Goal: Navigation & Orientation: Understand site structure

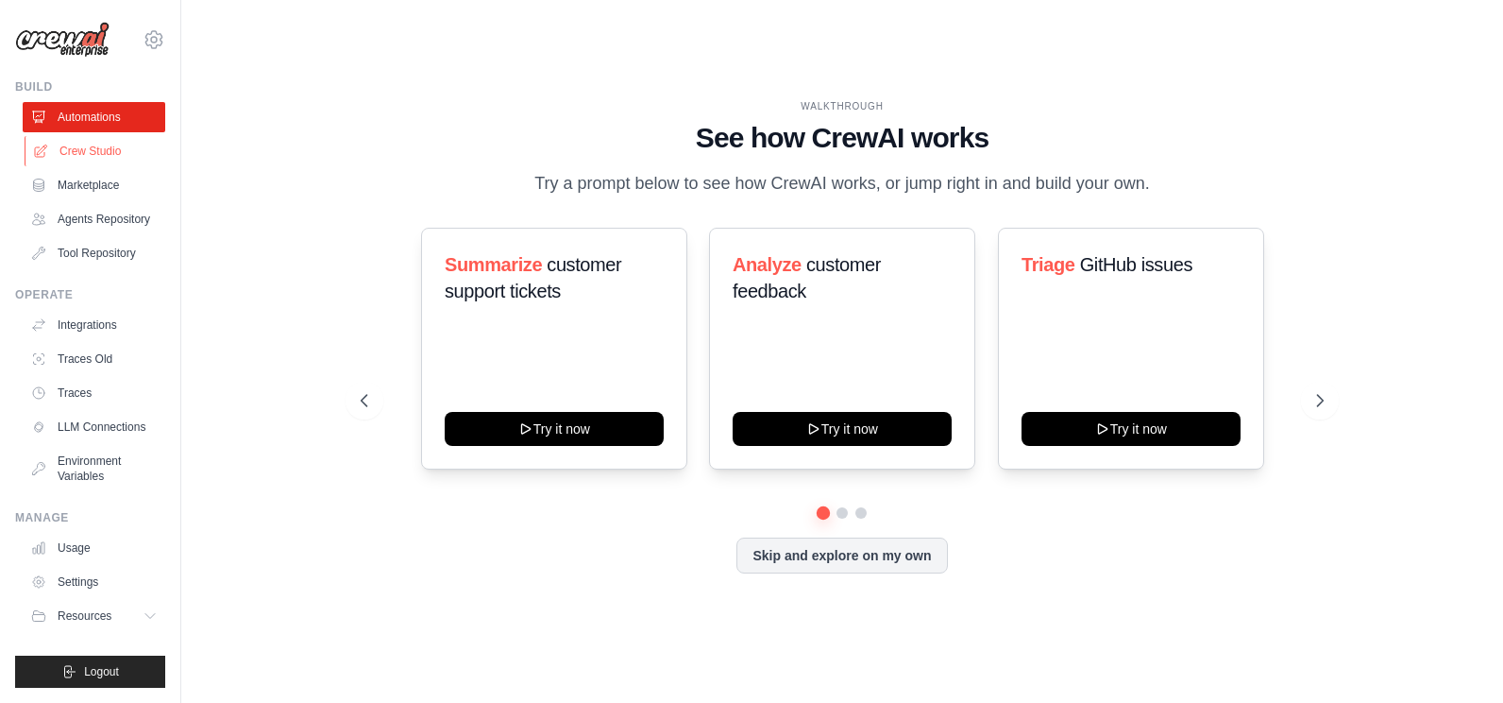
click at [77, 161] on link "Crew Studio" at bounding box center [96, 151] width 143 height 30
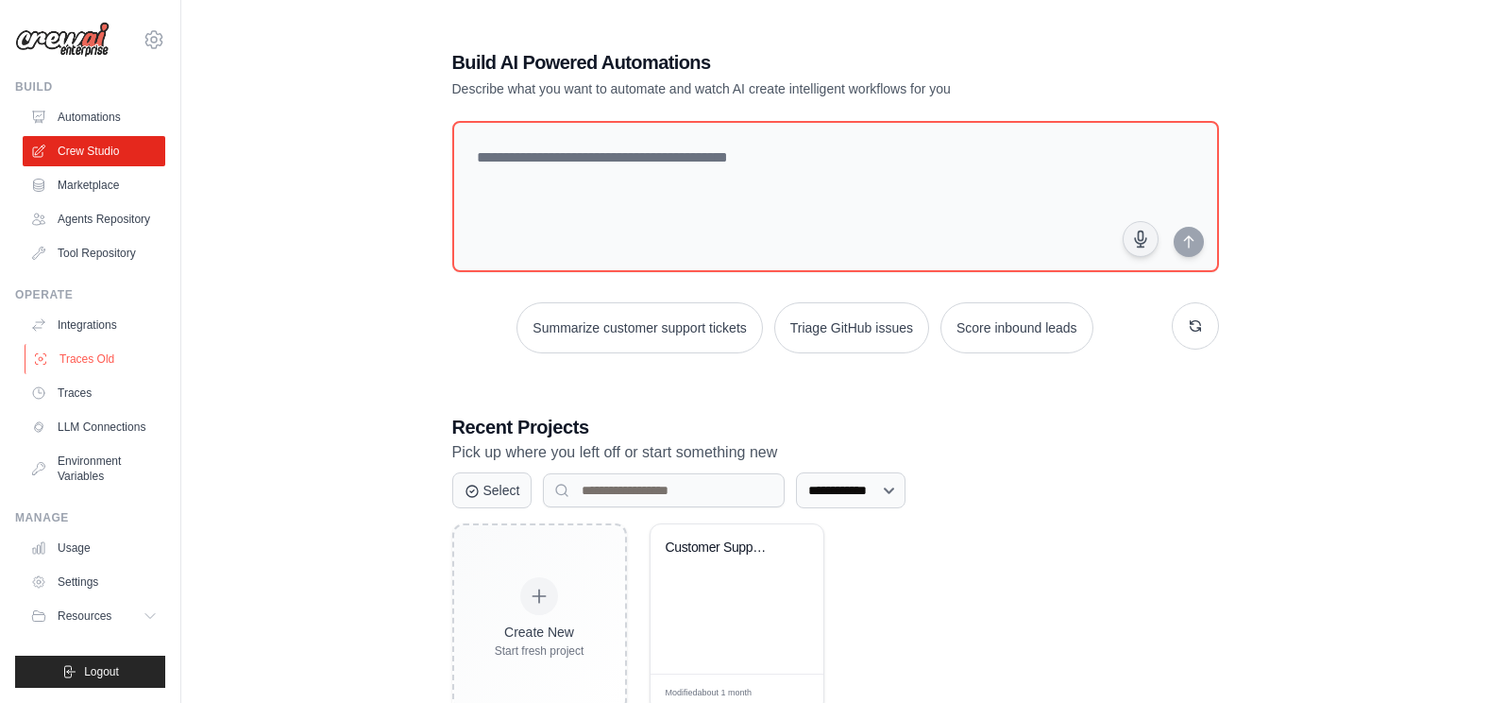
scroll to position [58, 0]
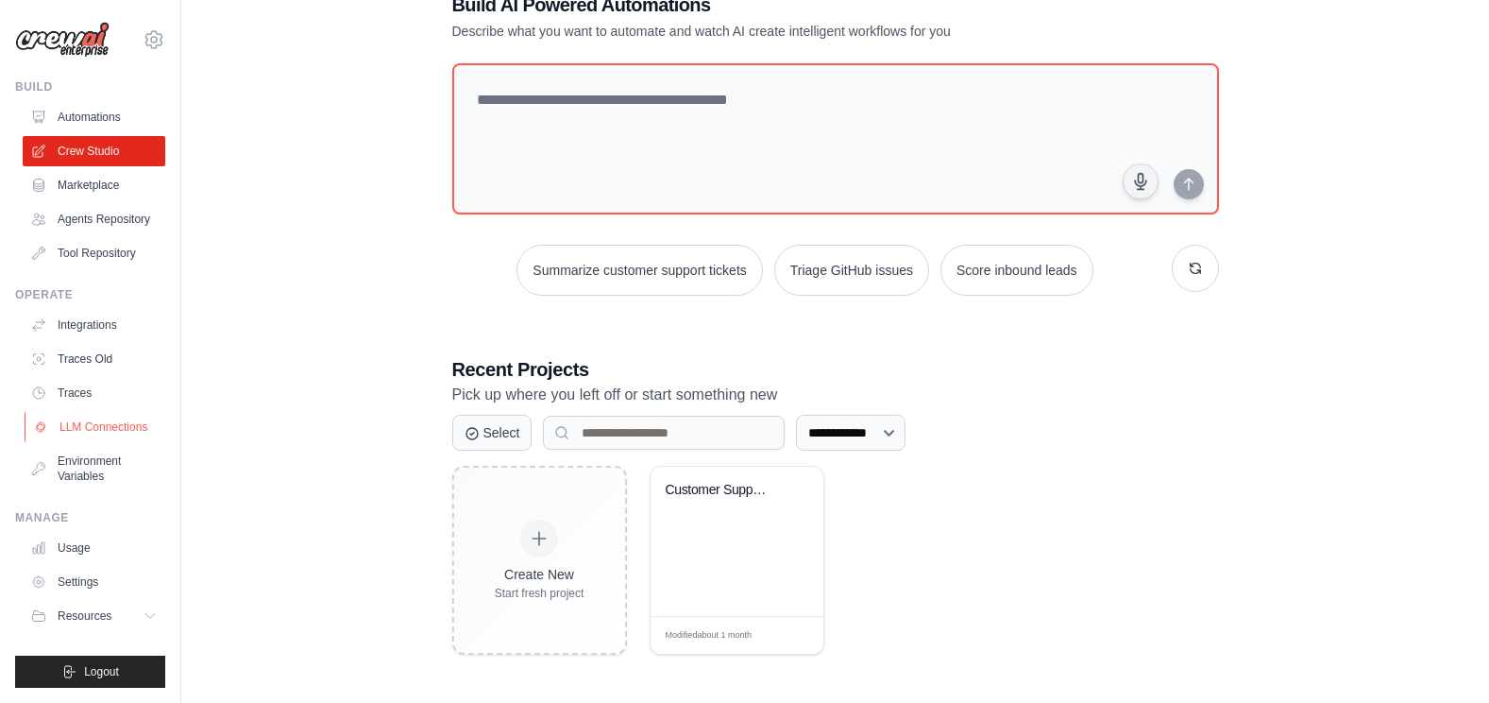
click at [84, 433] on link "LLM Connections" at bounding box center [96, 427] width 143 height 30
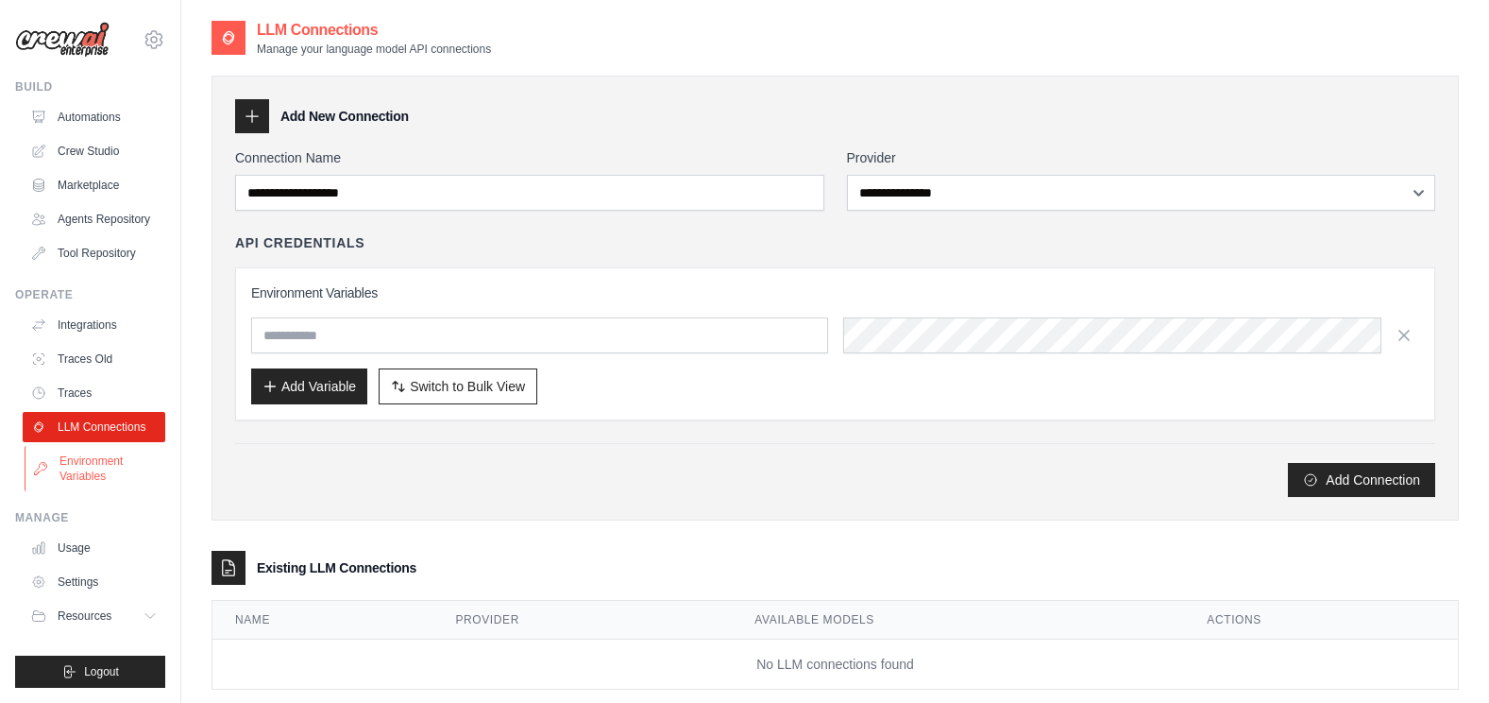
click at [81, 461] on link "Environment Variables" at bounding box center [96, 468] width 143 height 45
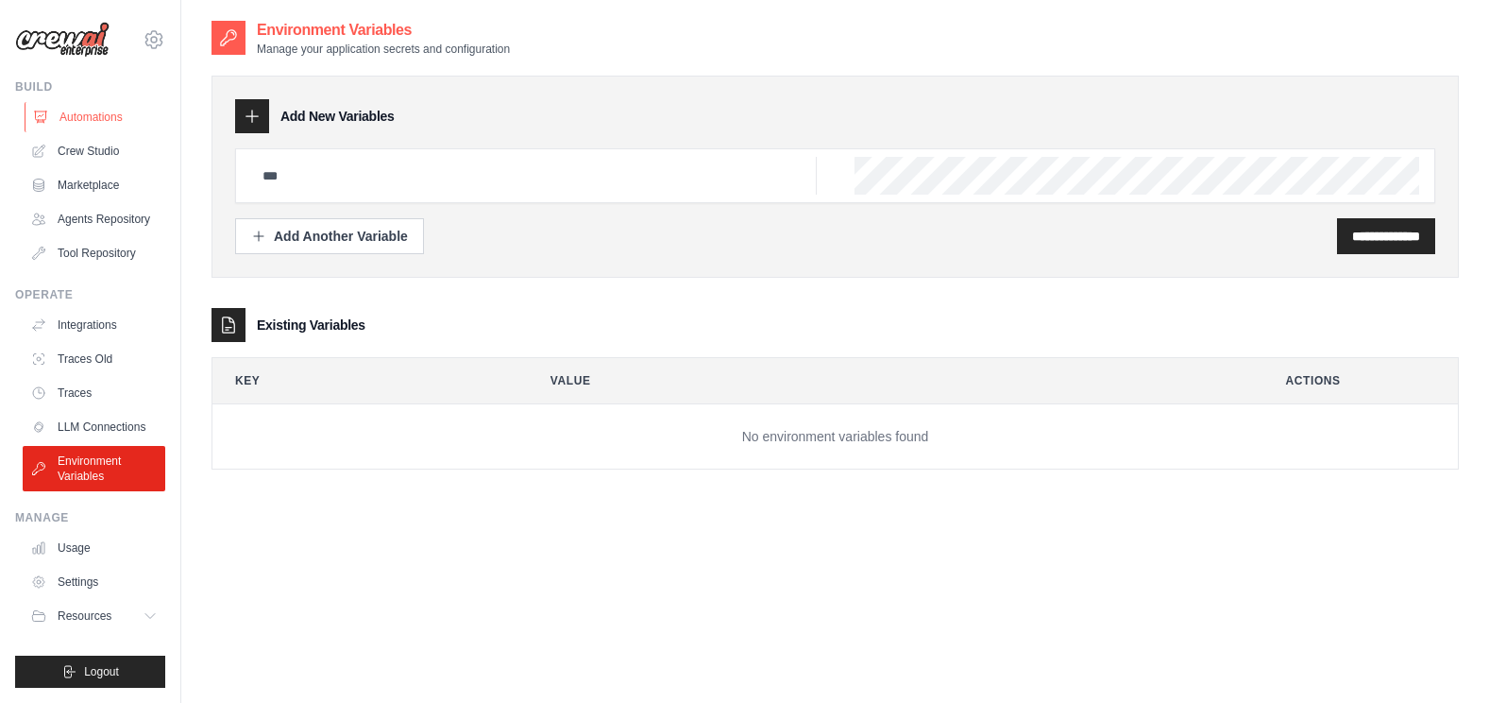
click at [95, 114] on link "Automations" at bounding box center [96, 117] width 143 height 30
